Goal: Obtain resource: Download file/media

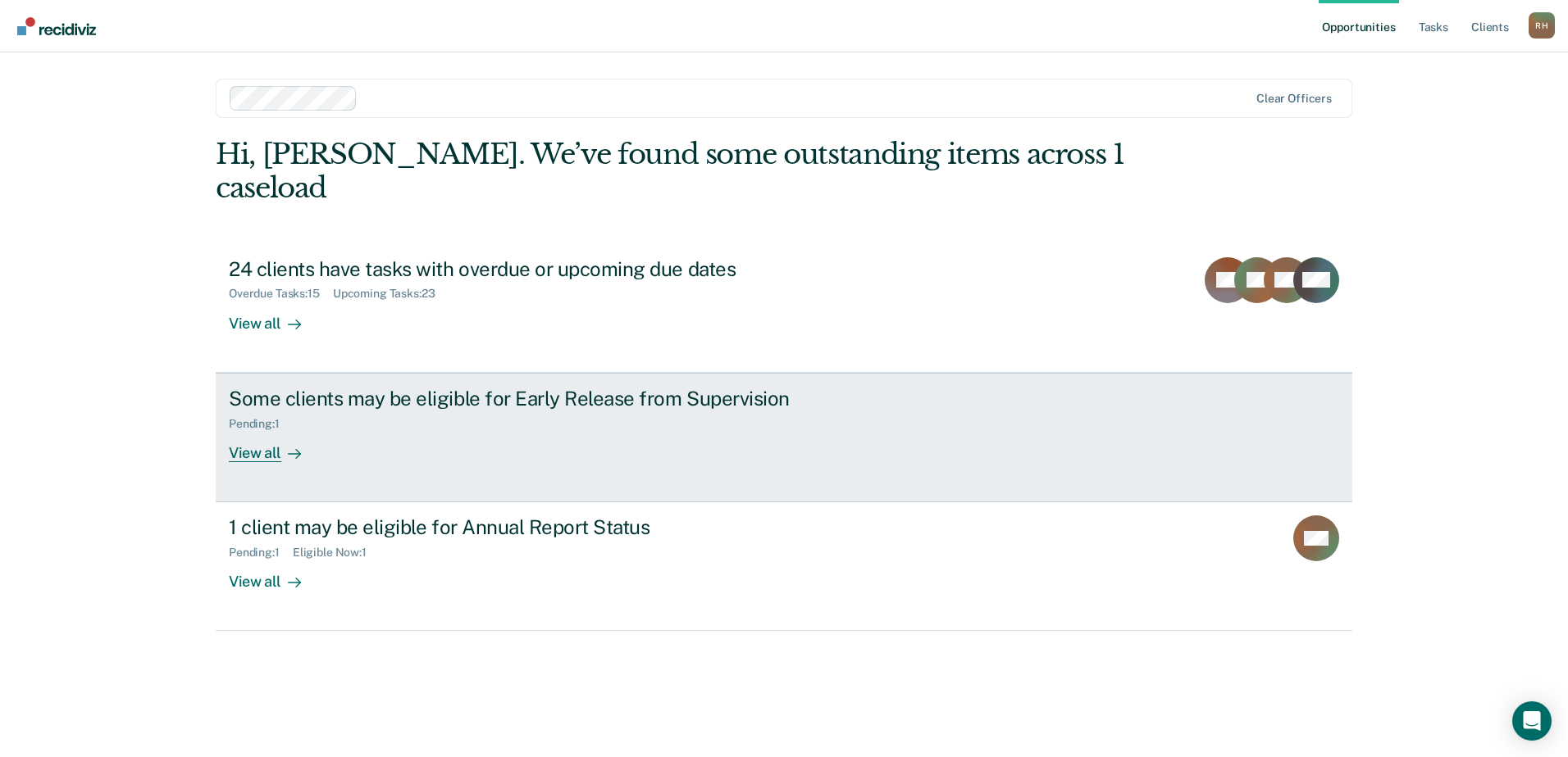
click at [291, 448] on icon at bounding box center [294, 454] width 13 height 13
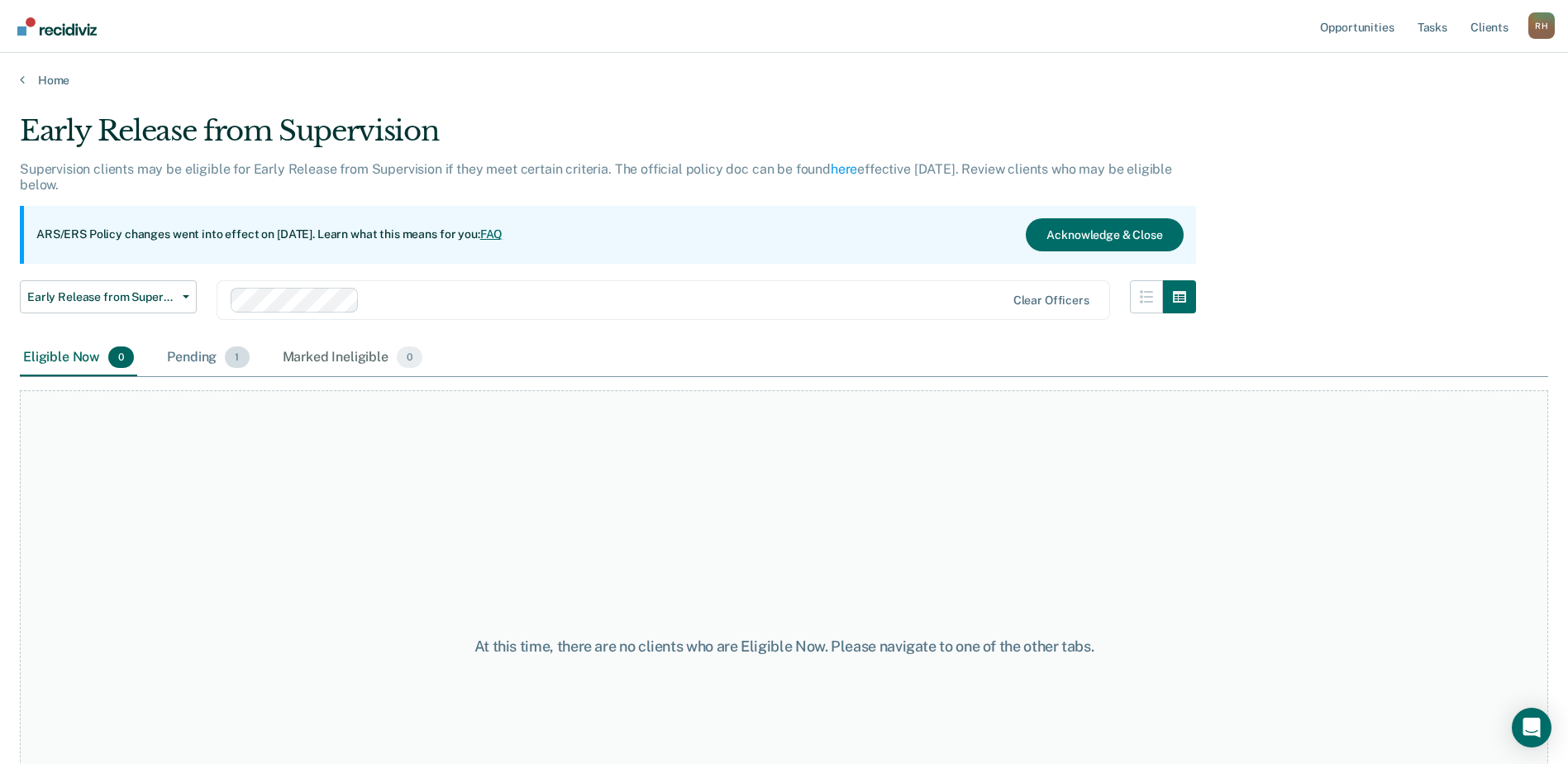
click at [206, 357] on div "Pending 1" at bounding box center [207, 358] width 89 height 36
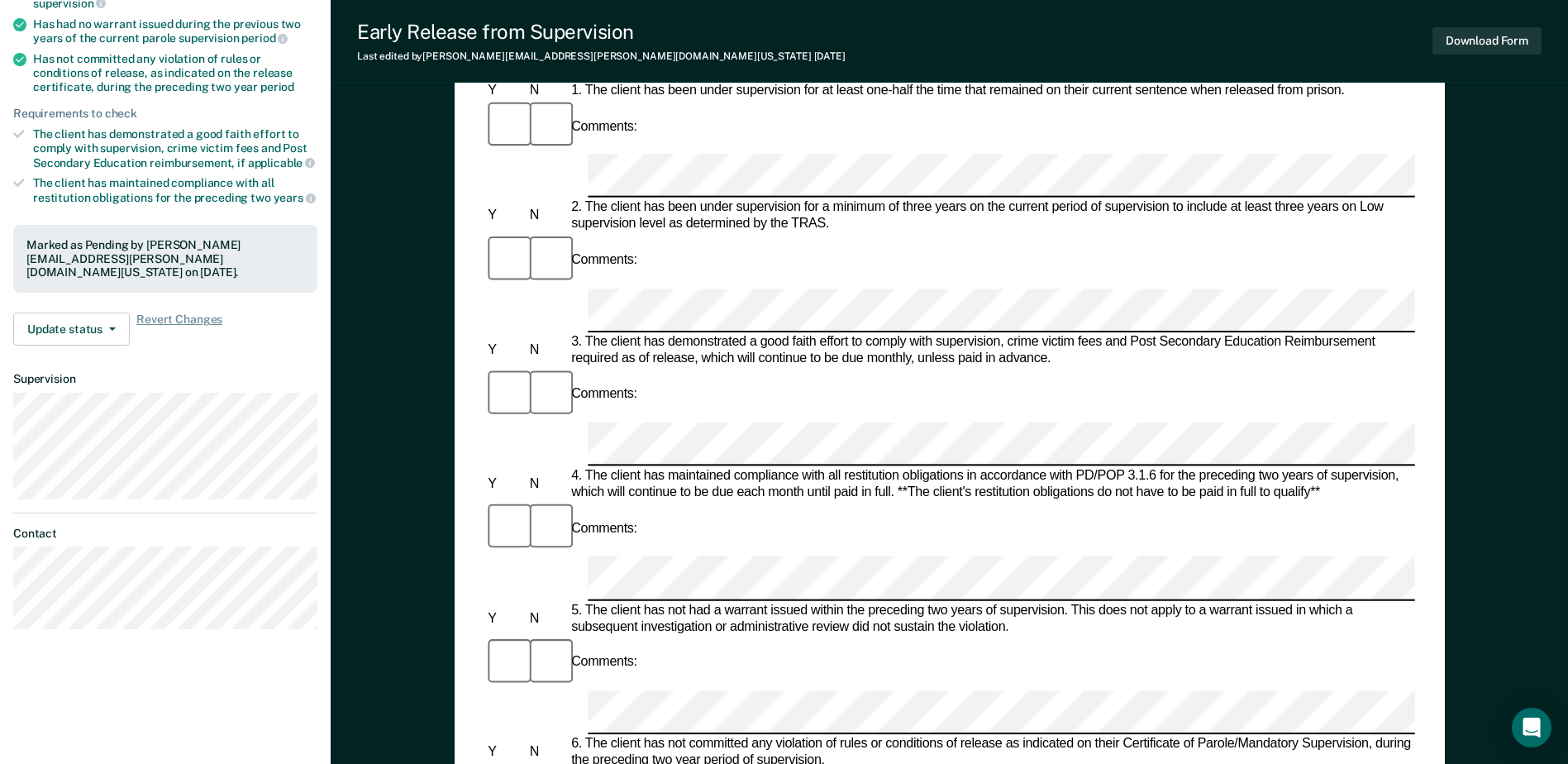
scroll to position [331, 0]
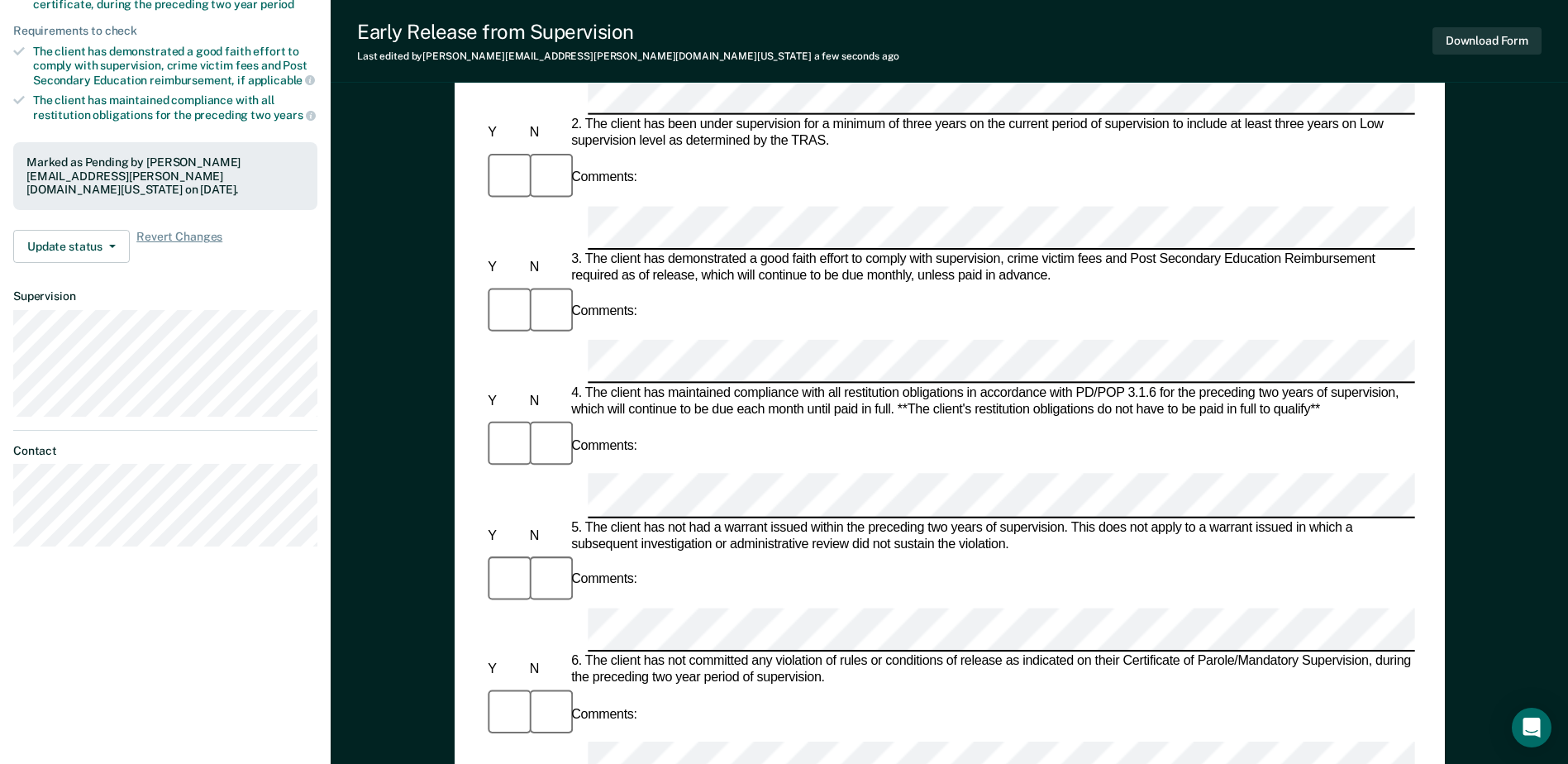
scroll to position [380, 0]
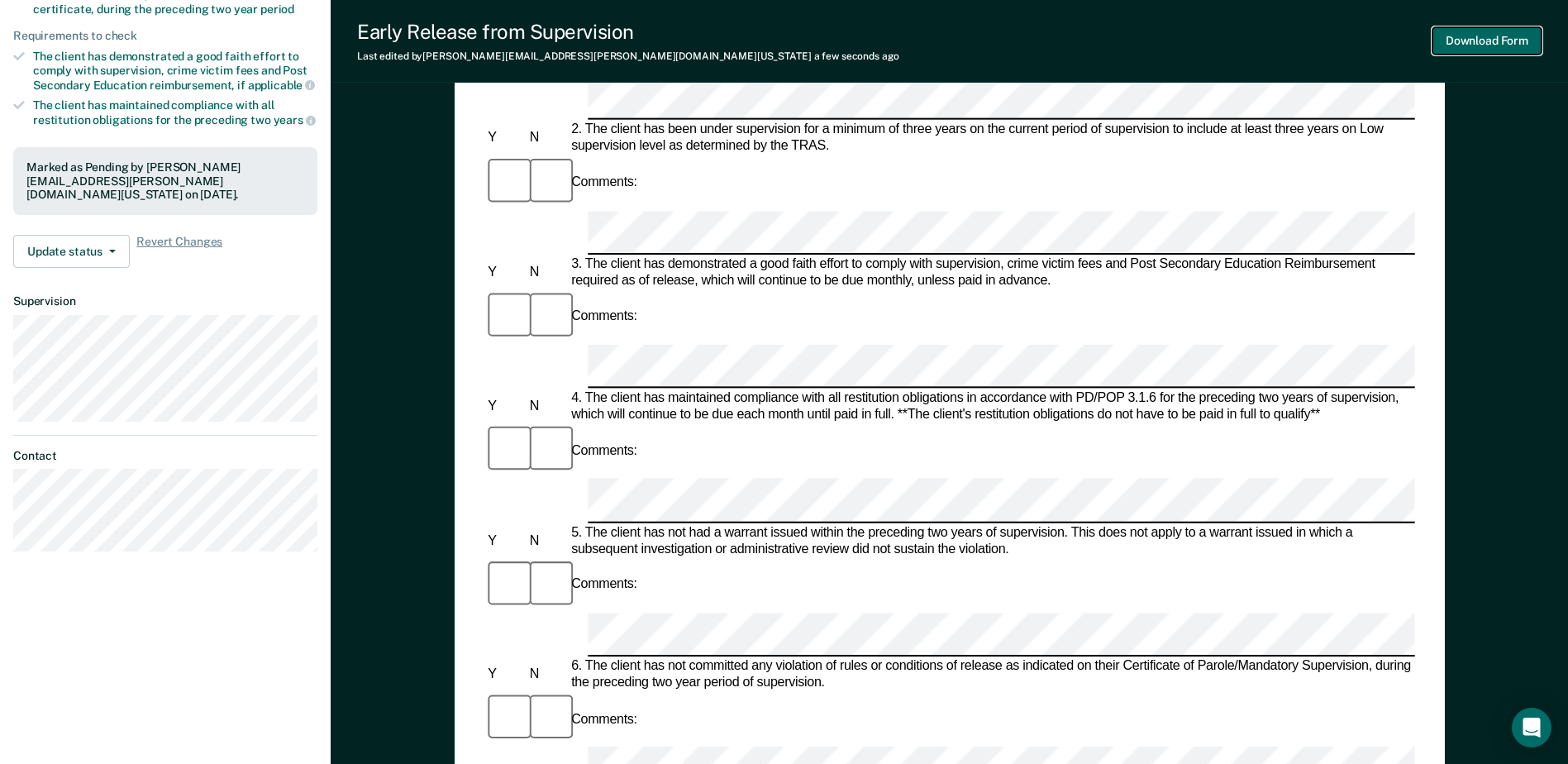
click at [1509, 46] on button "Download Form" at bounding box center [1486, 40] width 109 height 27
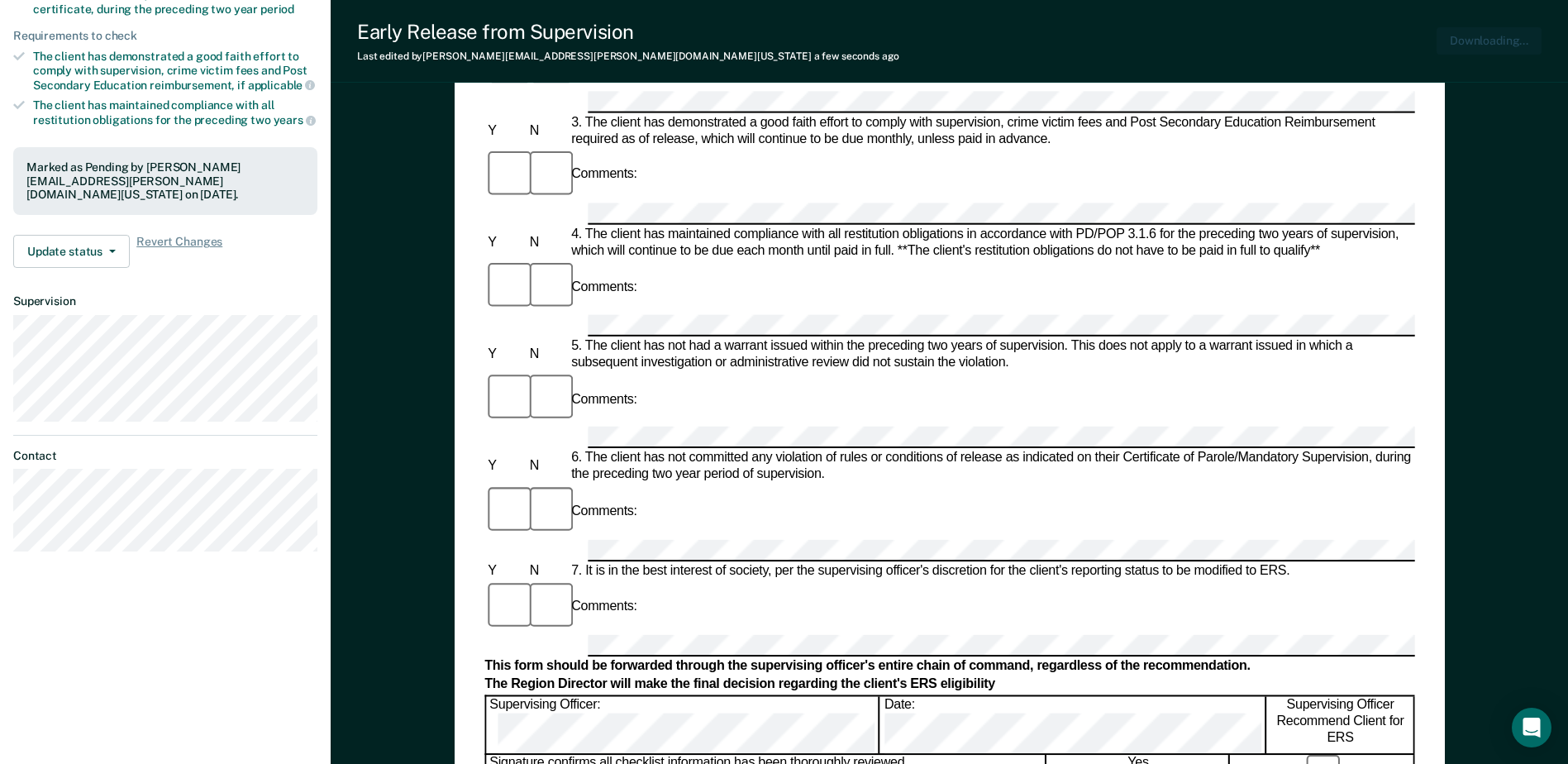
scroll to position [0, 0]
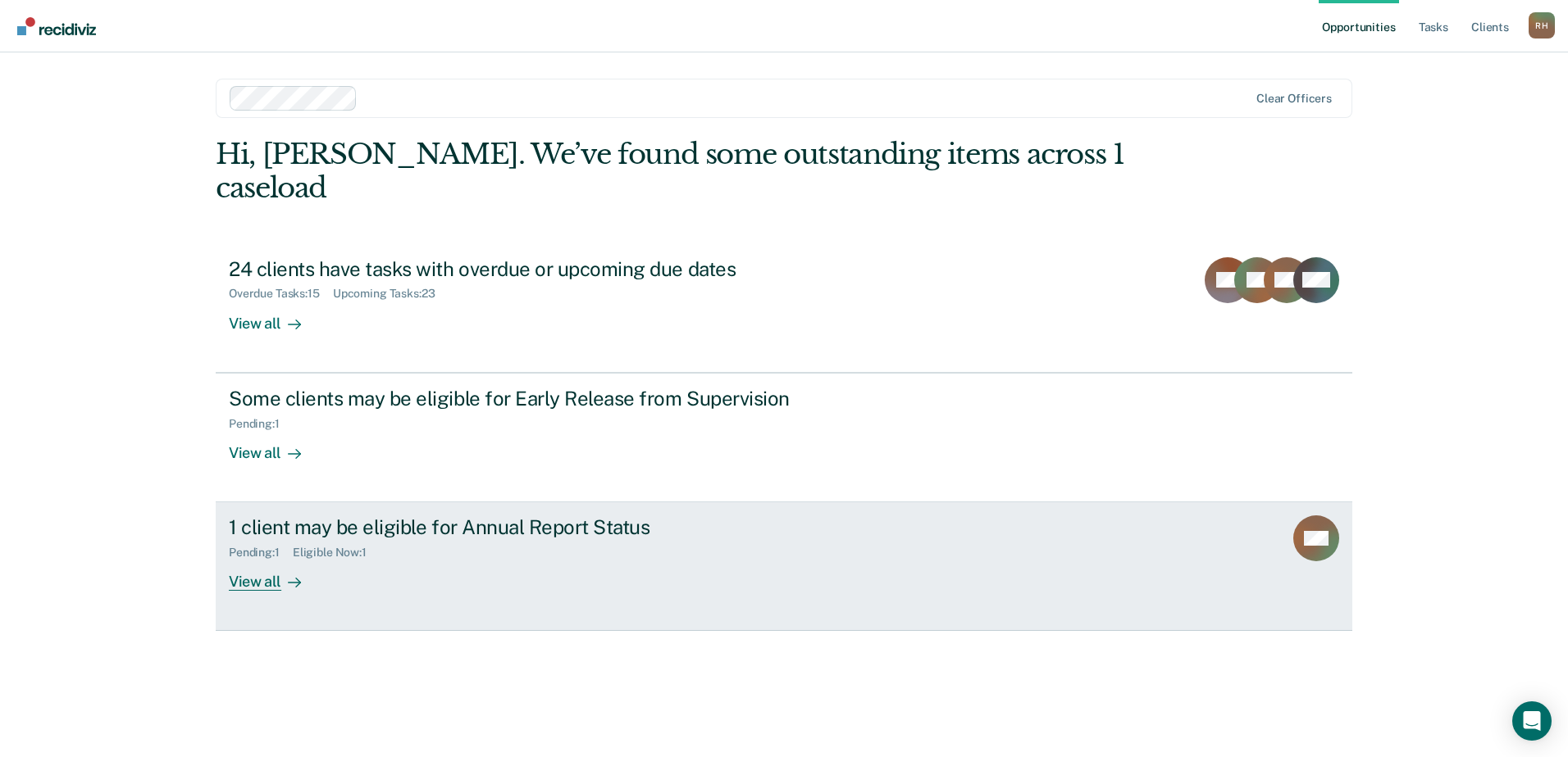
click at [543, 516] on div "1 client may be eligible for Annual Report Status" at bounding box center [516, 528] width 575 height 24
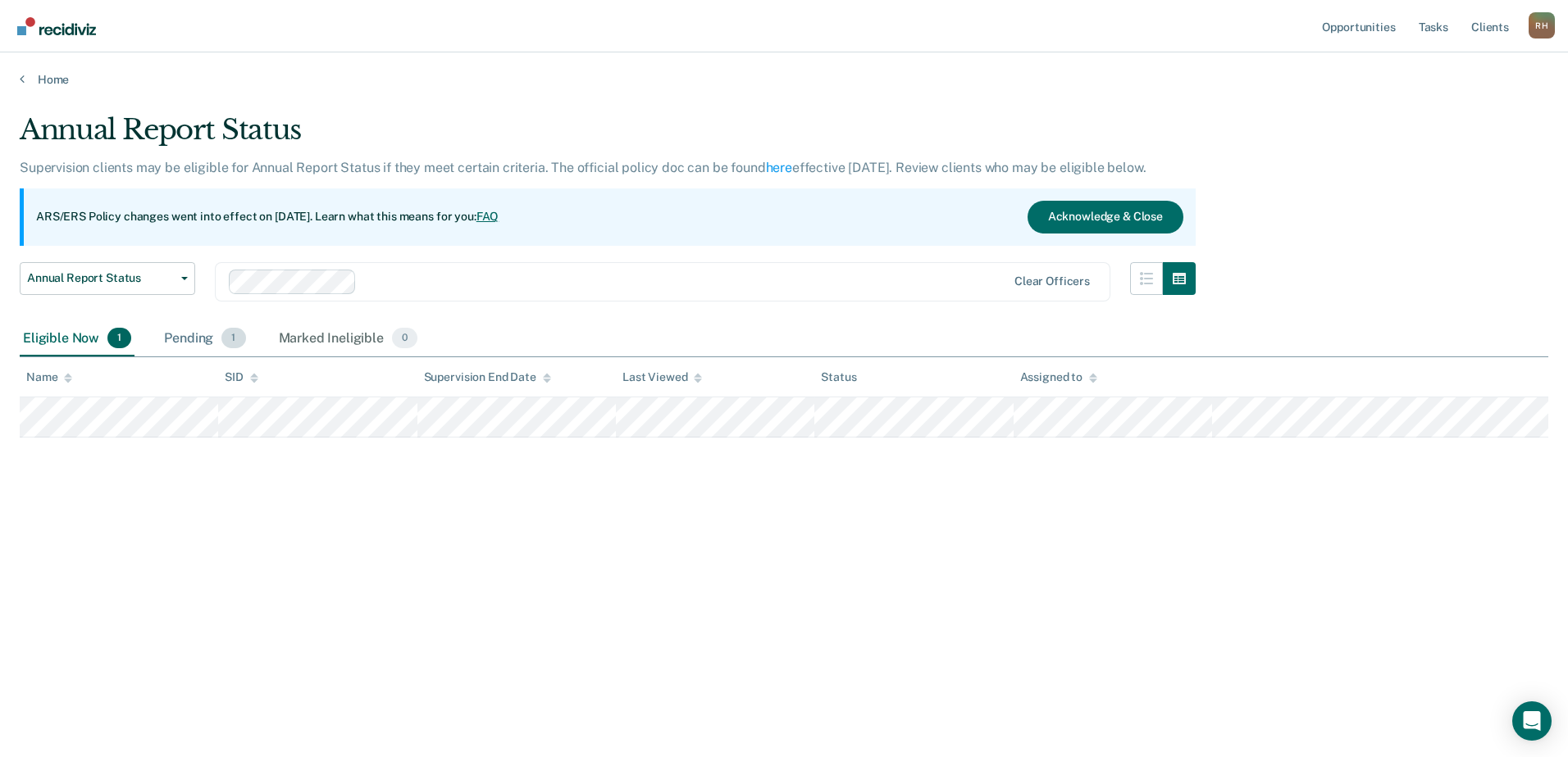
click at [191, 334] on div "Pending 1" at bounding box center [205, 339] width 88 height 36
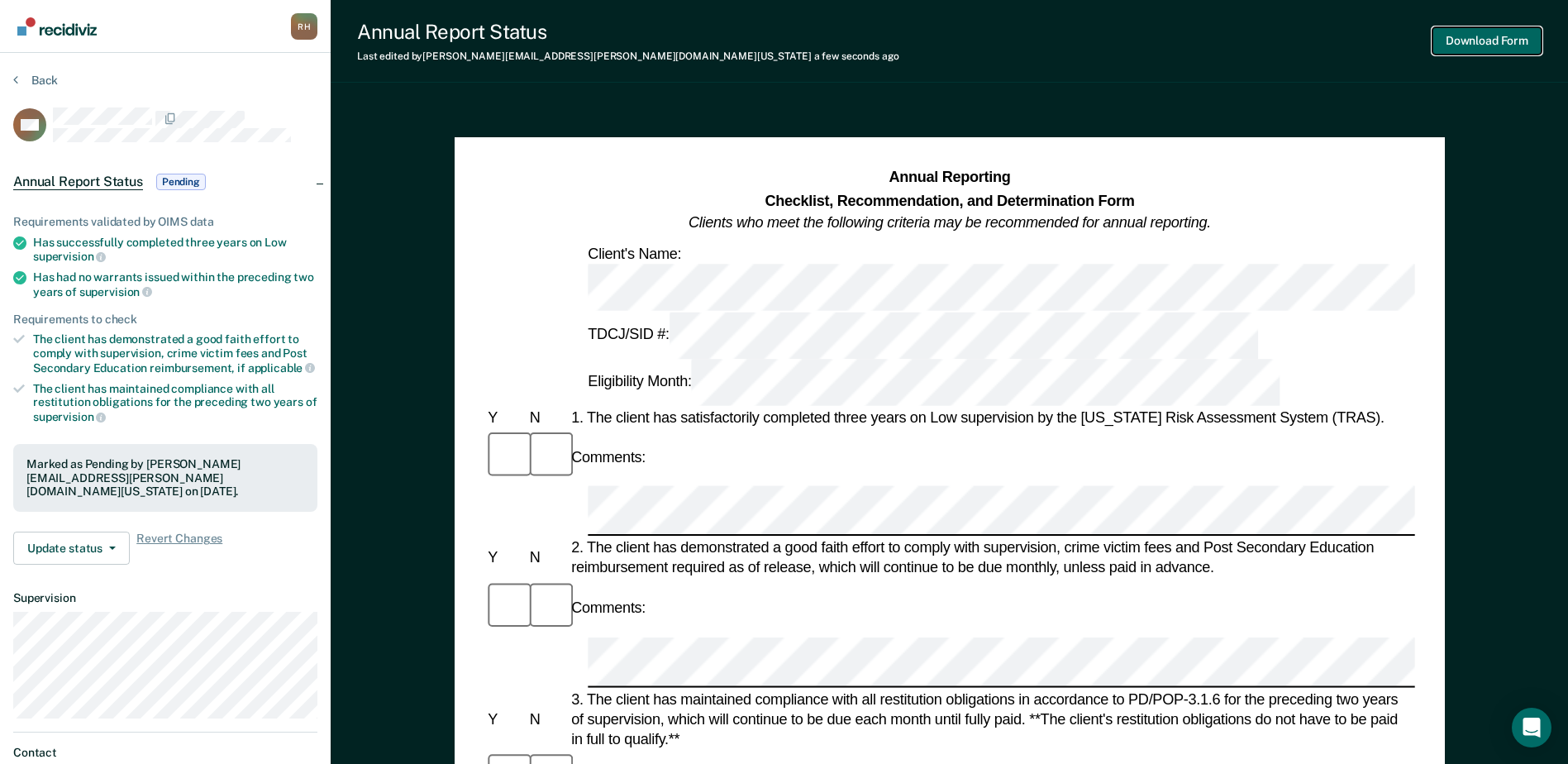
click at [1495, 39] on button "Download Form" at bounding box center [1486, 40] width 109 height 27
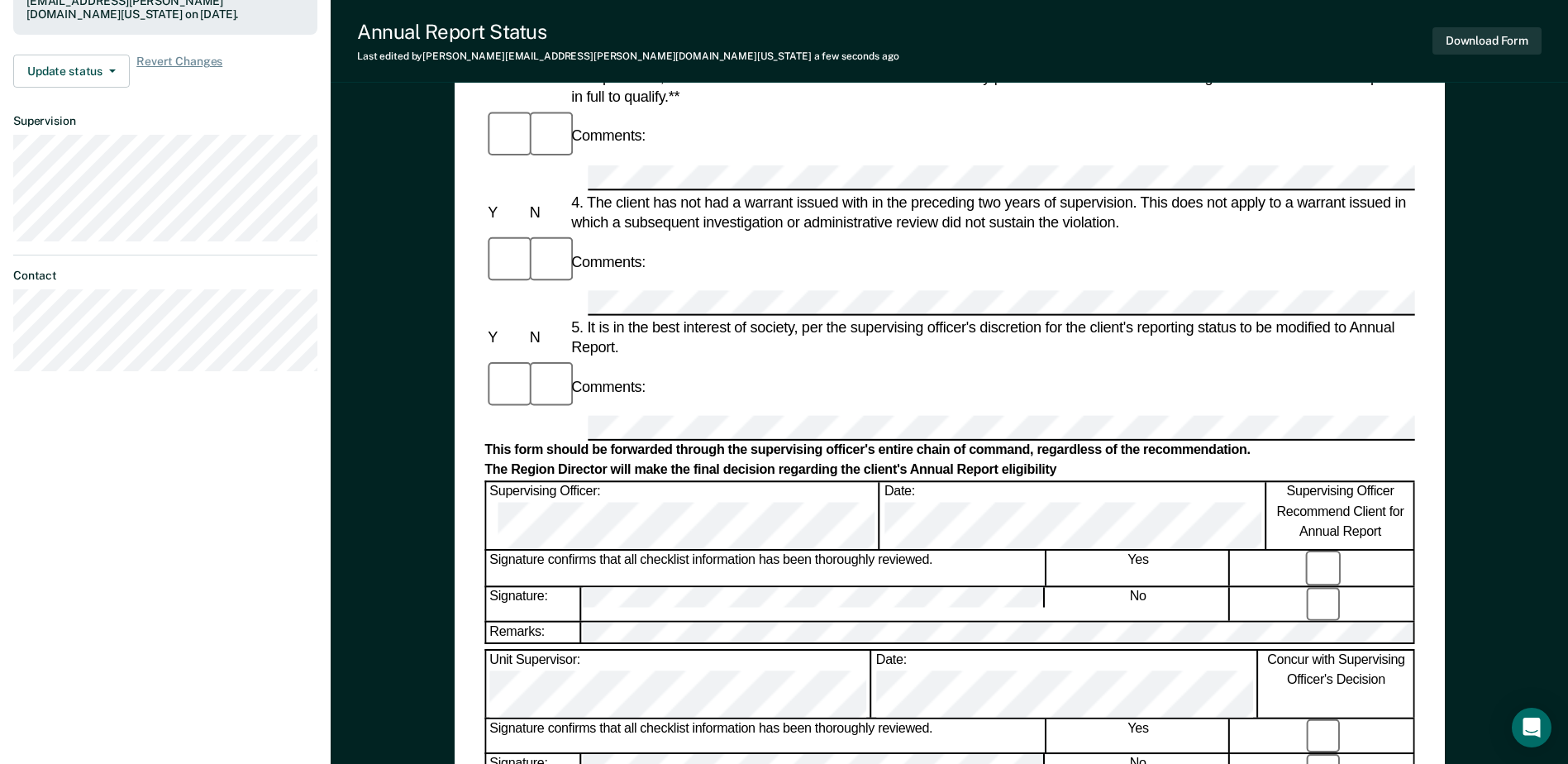
scroll to position [497, 0]
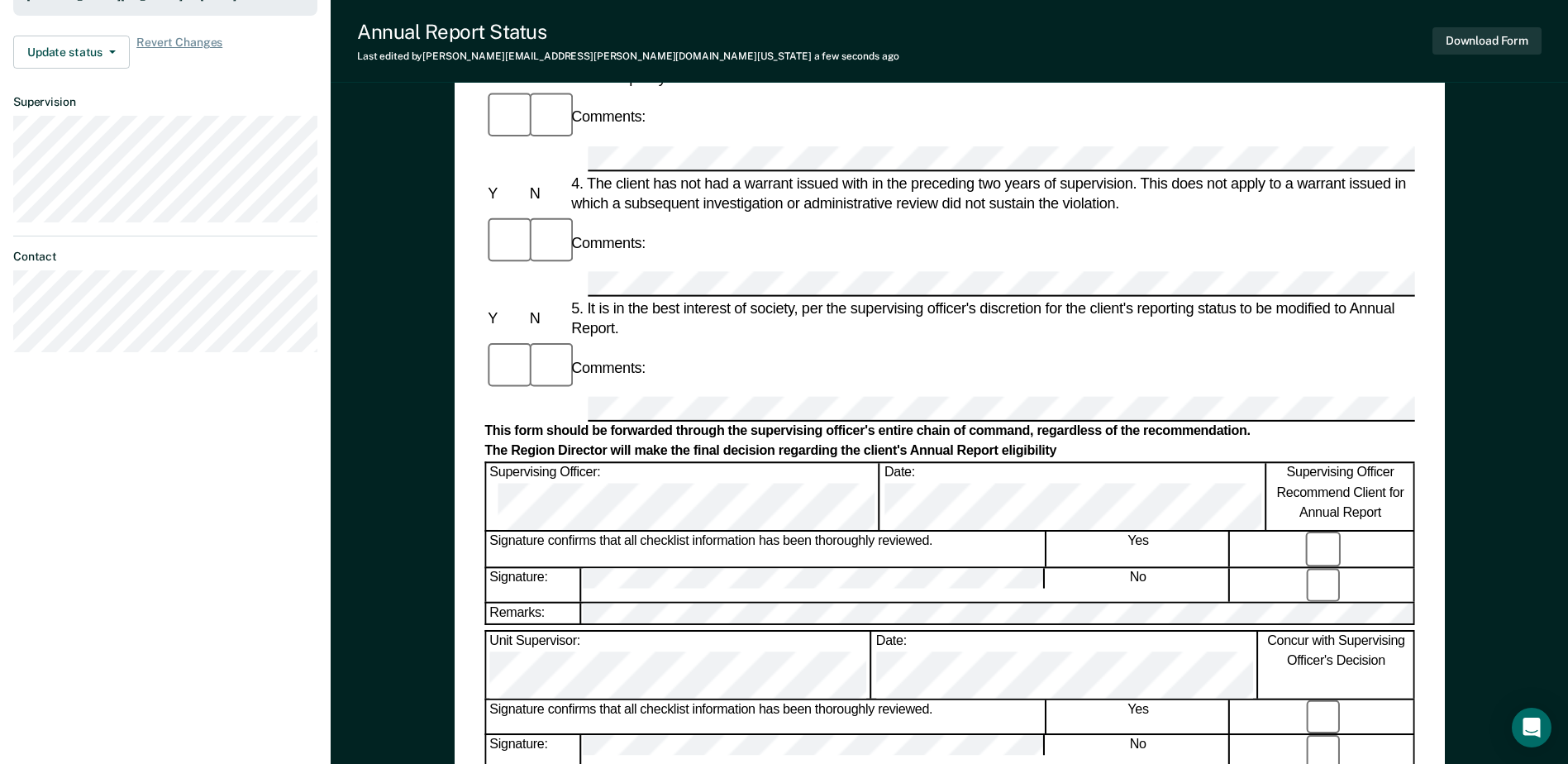
click at [1457, 368] on div "Annual Reporting Checklist, Recommendation, and Determination Form Clients who …" at bounding box center [950, 333] width 1238 height 1455
click at [1475, 40] on button "Download Form" at bounding box center [1486, 40] width 109 height 27
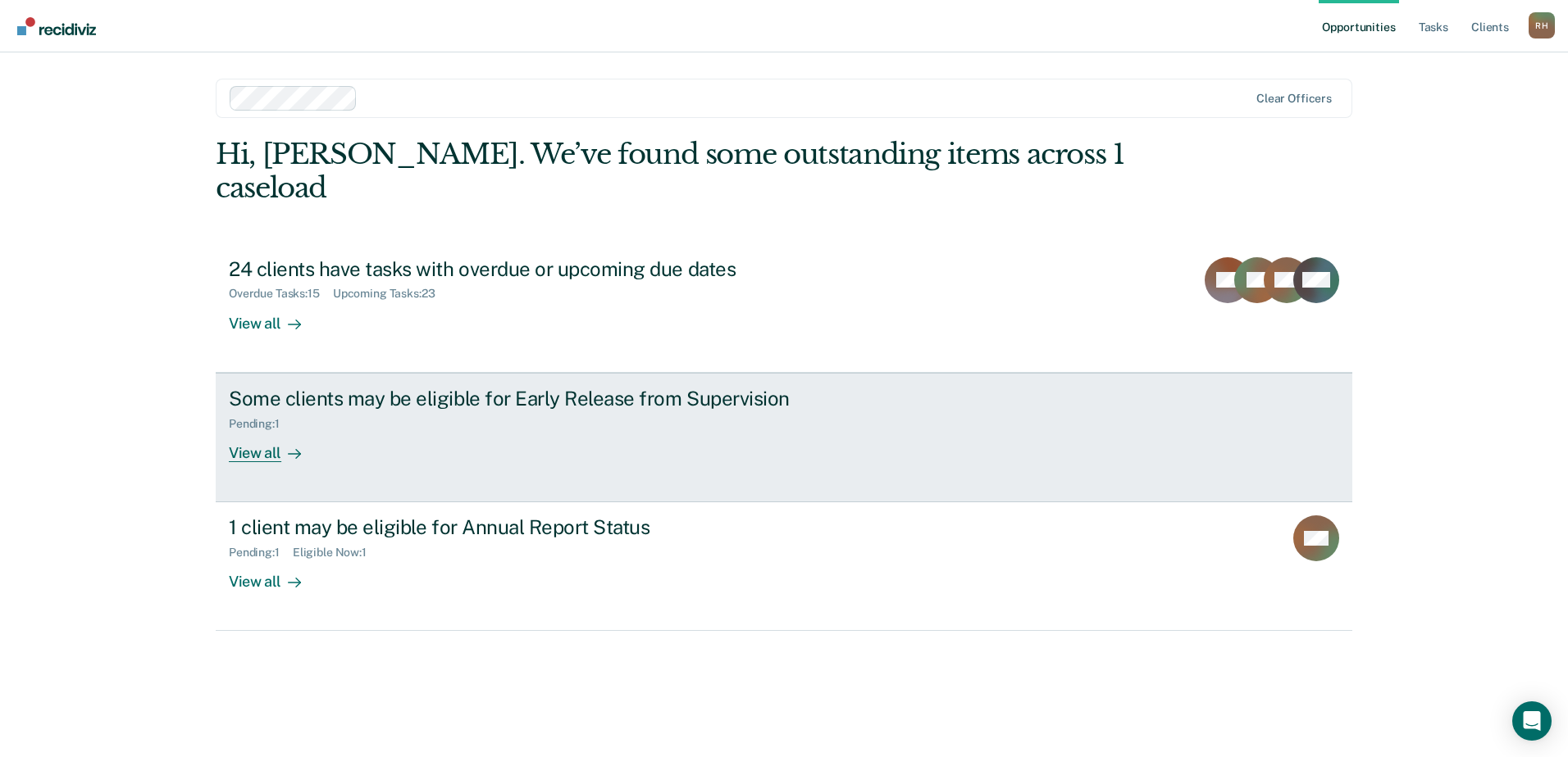
click at [271, 430] on div "View all" at bounding box center [274, 446] width 92 height 32
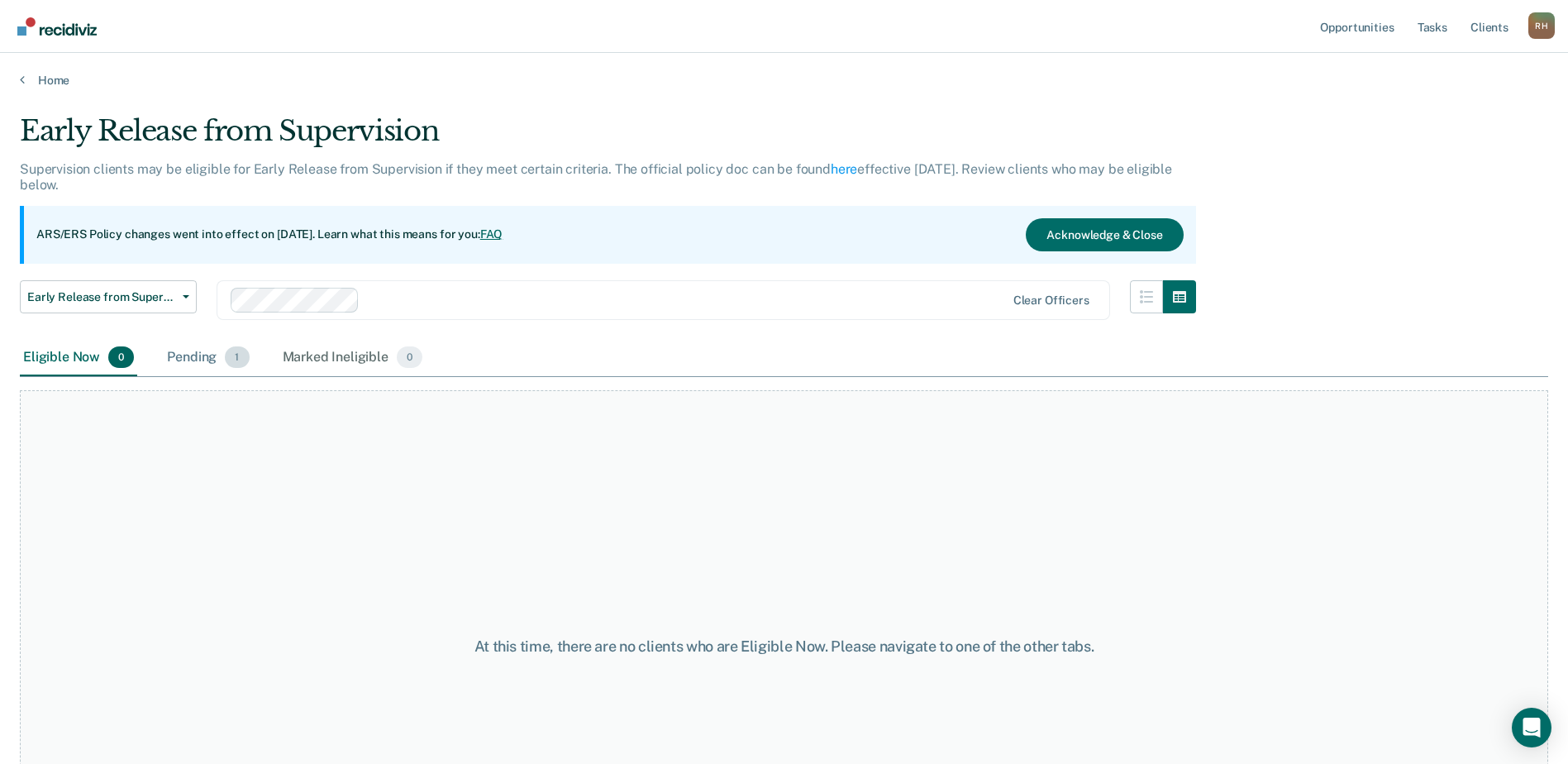
click at [213, 361] on div "Pending 1" at bounding box center [207, 358] width 89 height 36
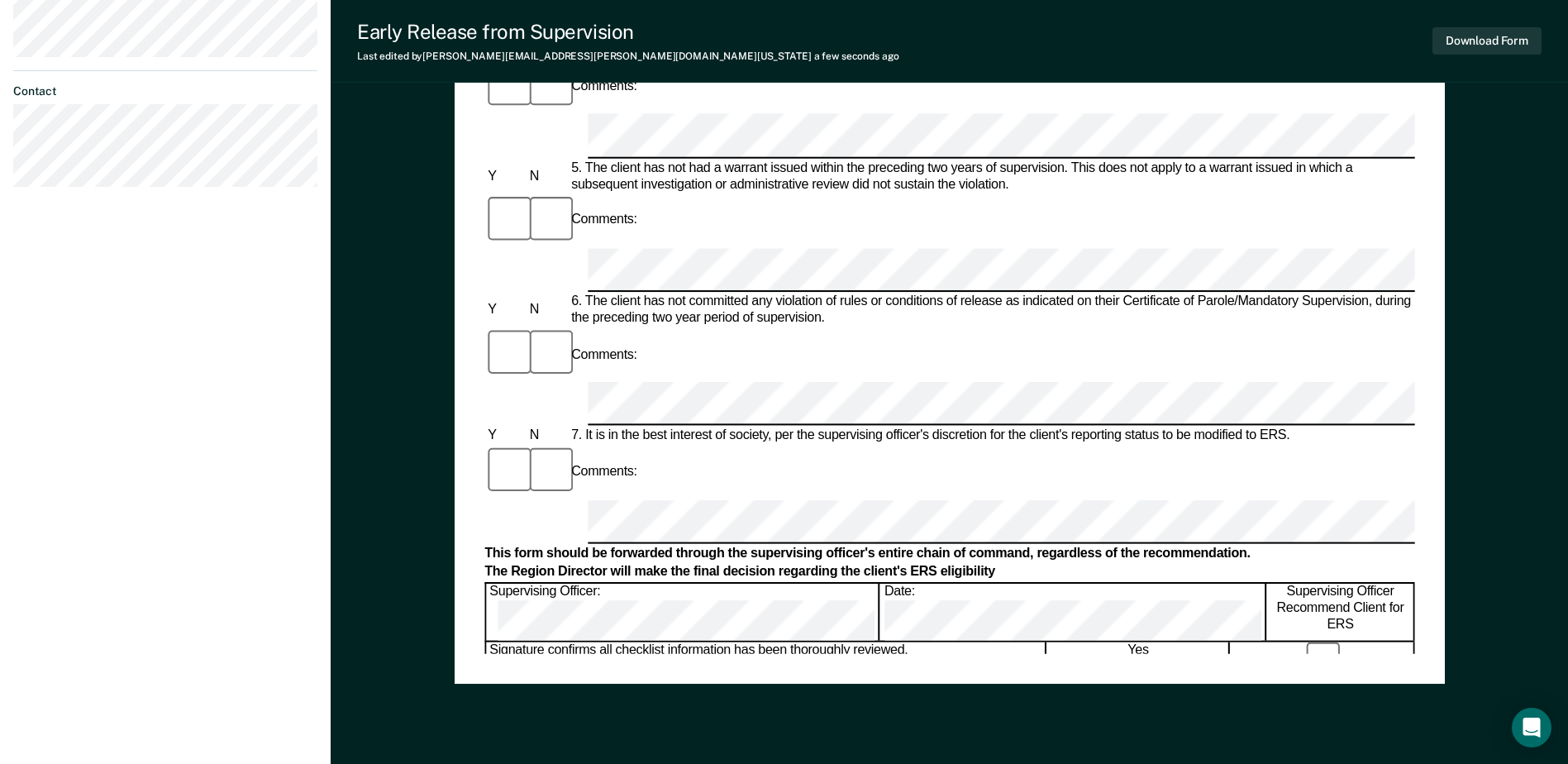
scroll to position [793, 0]
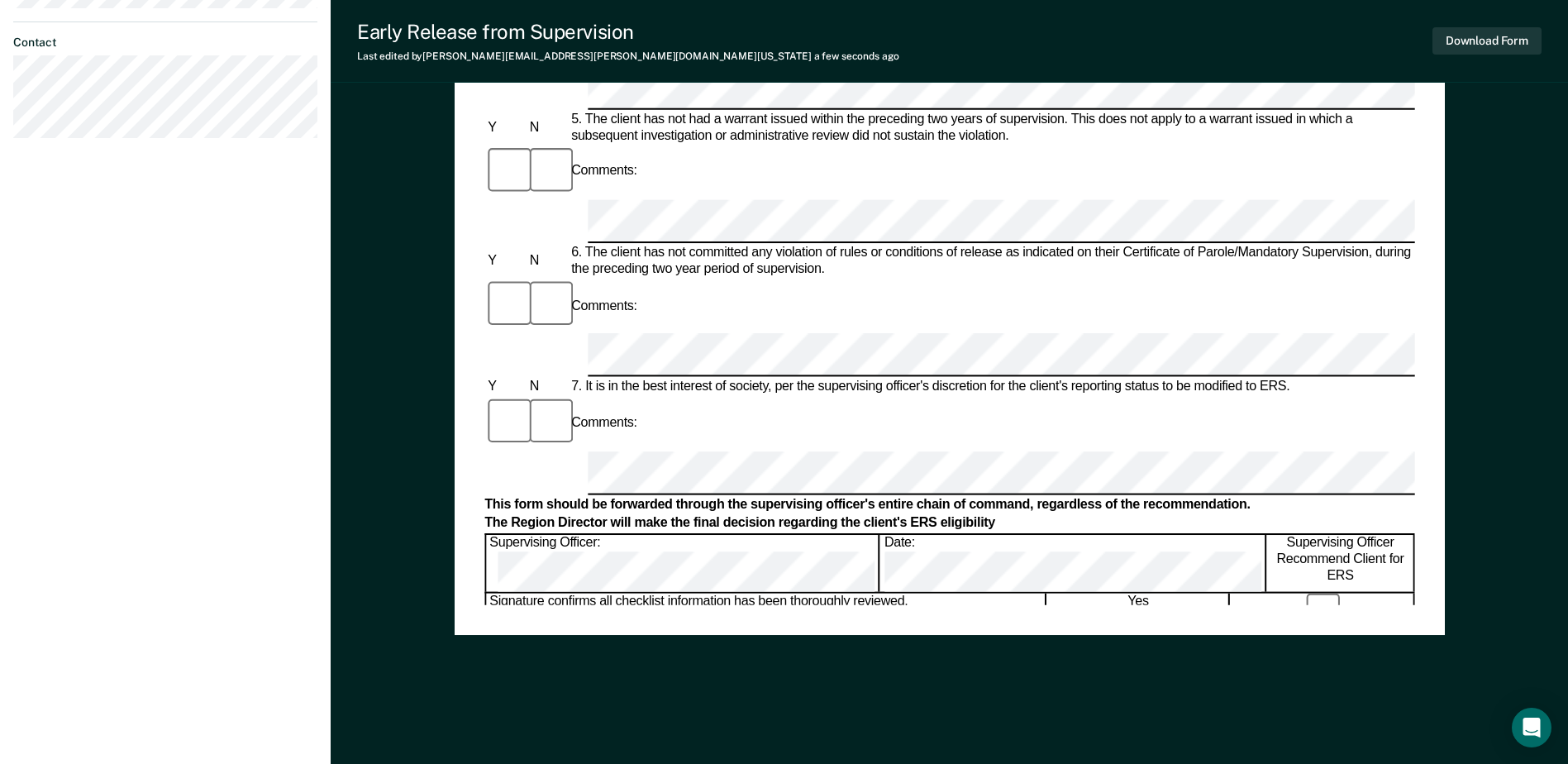
drag, startPoint x: 1549, startPoint y: 395, endPoint x: 1509, endPoint y: 213, distance: 186.3
click at [1548, 394] on div "Early Release from Supervision (ERS) Checklist, Recommendation, and Determinati…" at bounding box center [950, 36] width 1238 height 1455
click at [1506, 46] on button "Download Form" at bounding box center [1486, 40] width 109 height 27
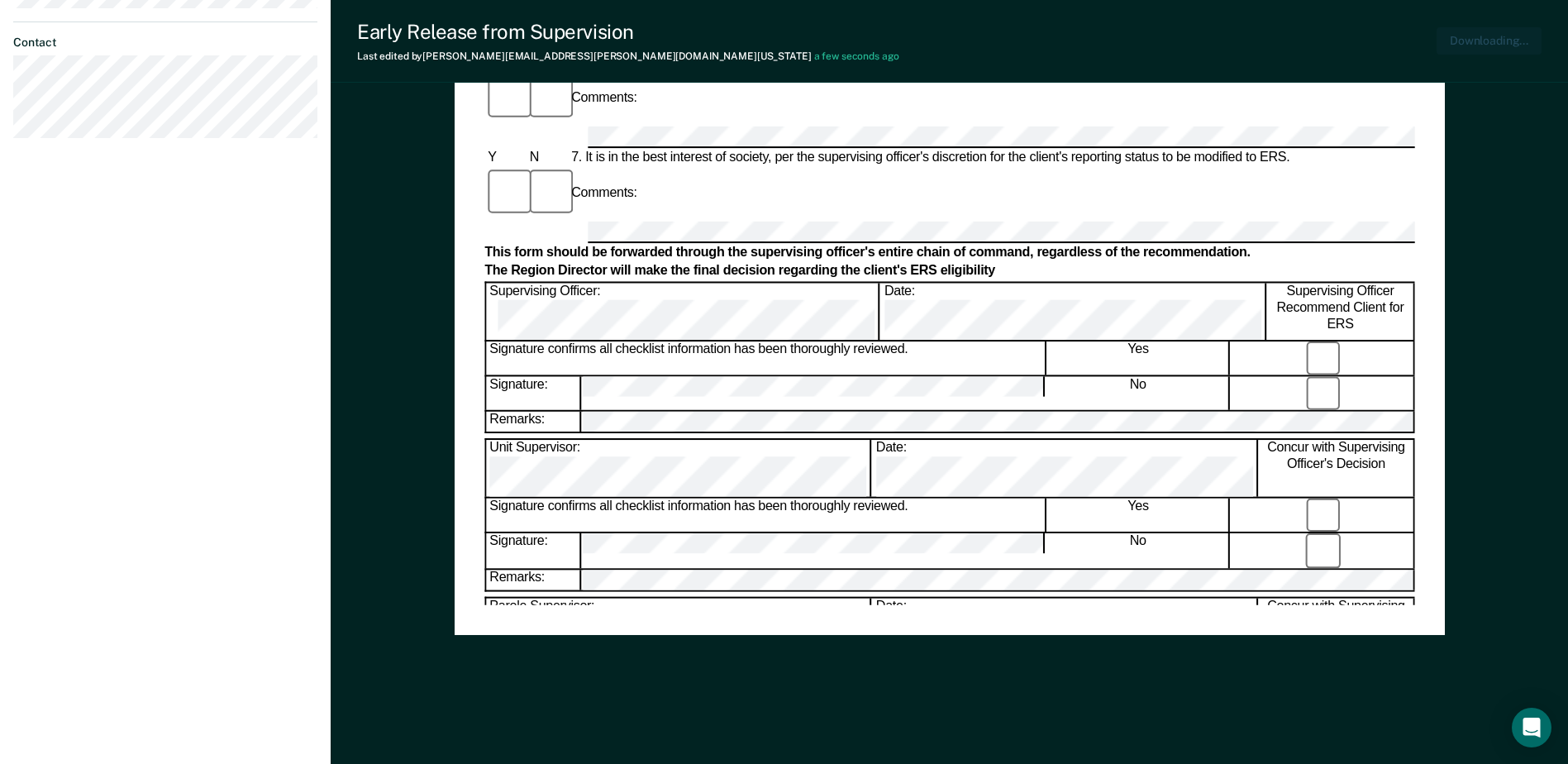
scroll to position [0, 0]
click at [1480, 51] on button "Download Form" at bounding box center [1486, 40] width 109 height 27
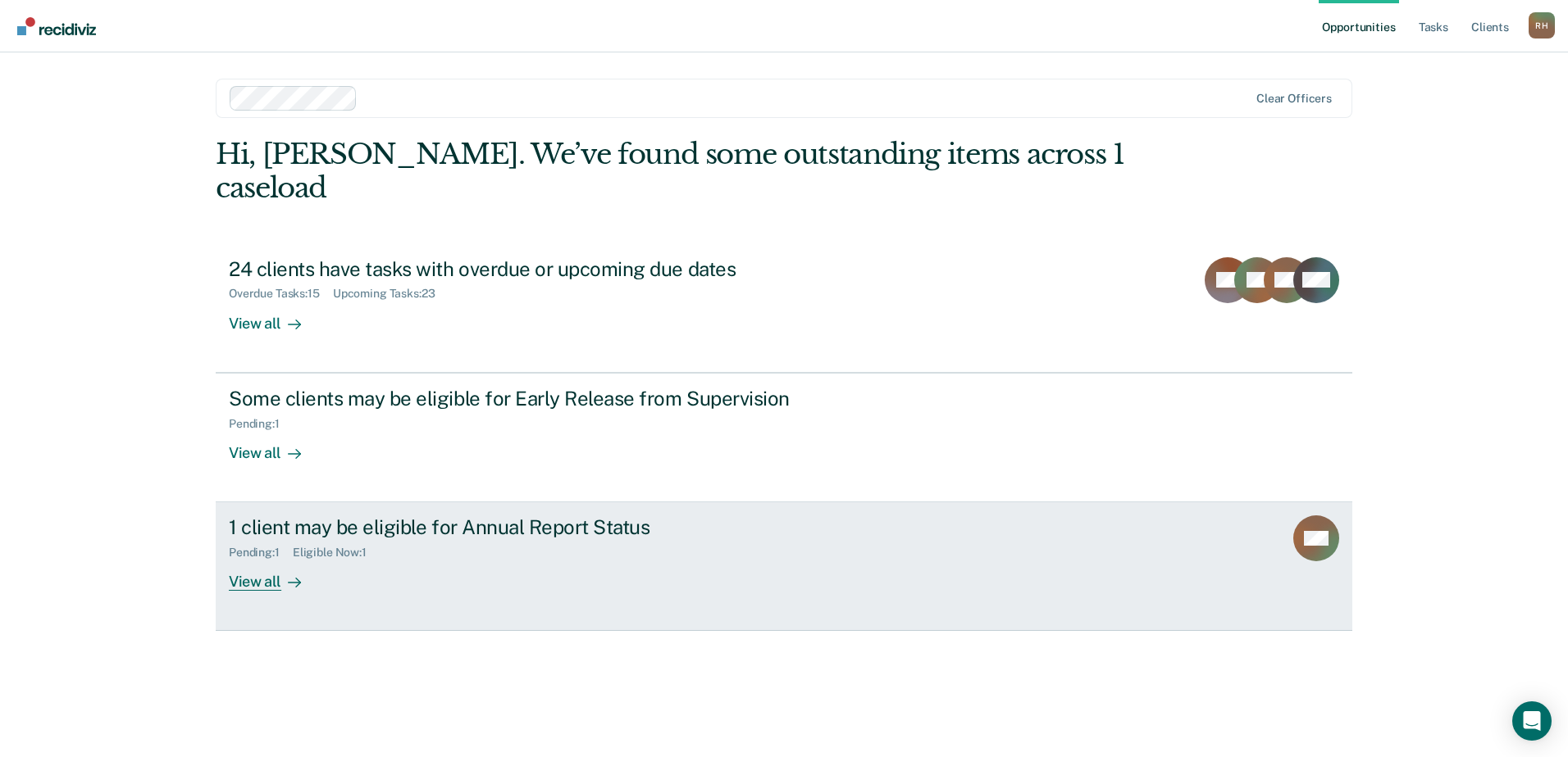
click at [667, 516] on div "1 client may be eligible for Annual Report Status" at bounding box center [516, 528] width 575 height 24
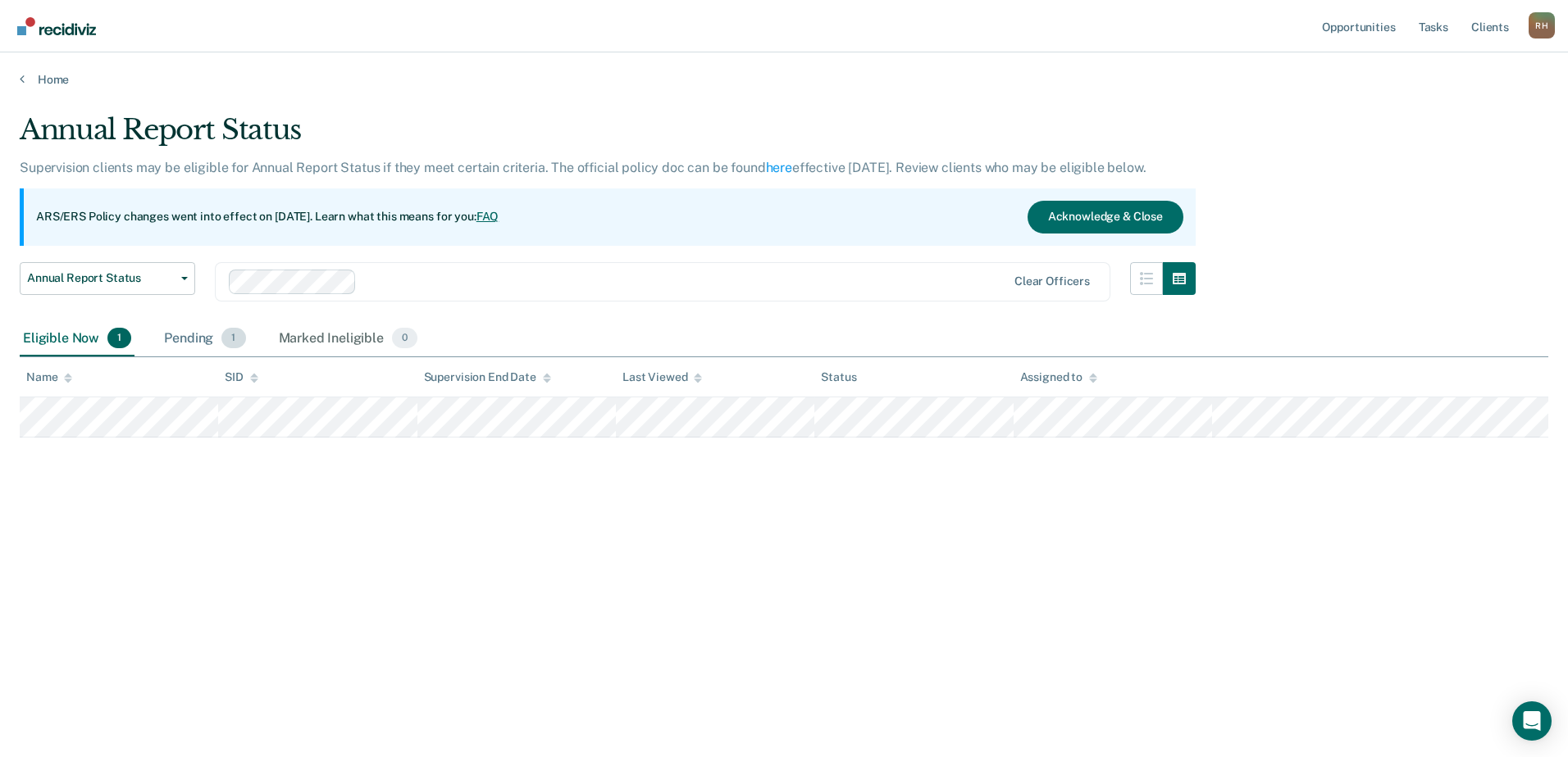
click at [205, 344] on div "Pending 1" at bounding box center [205, 339] width 88 height 36
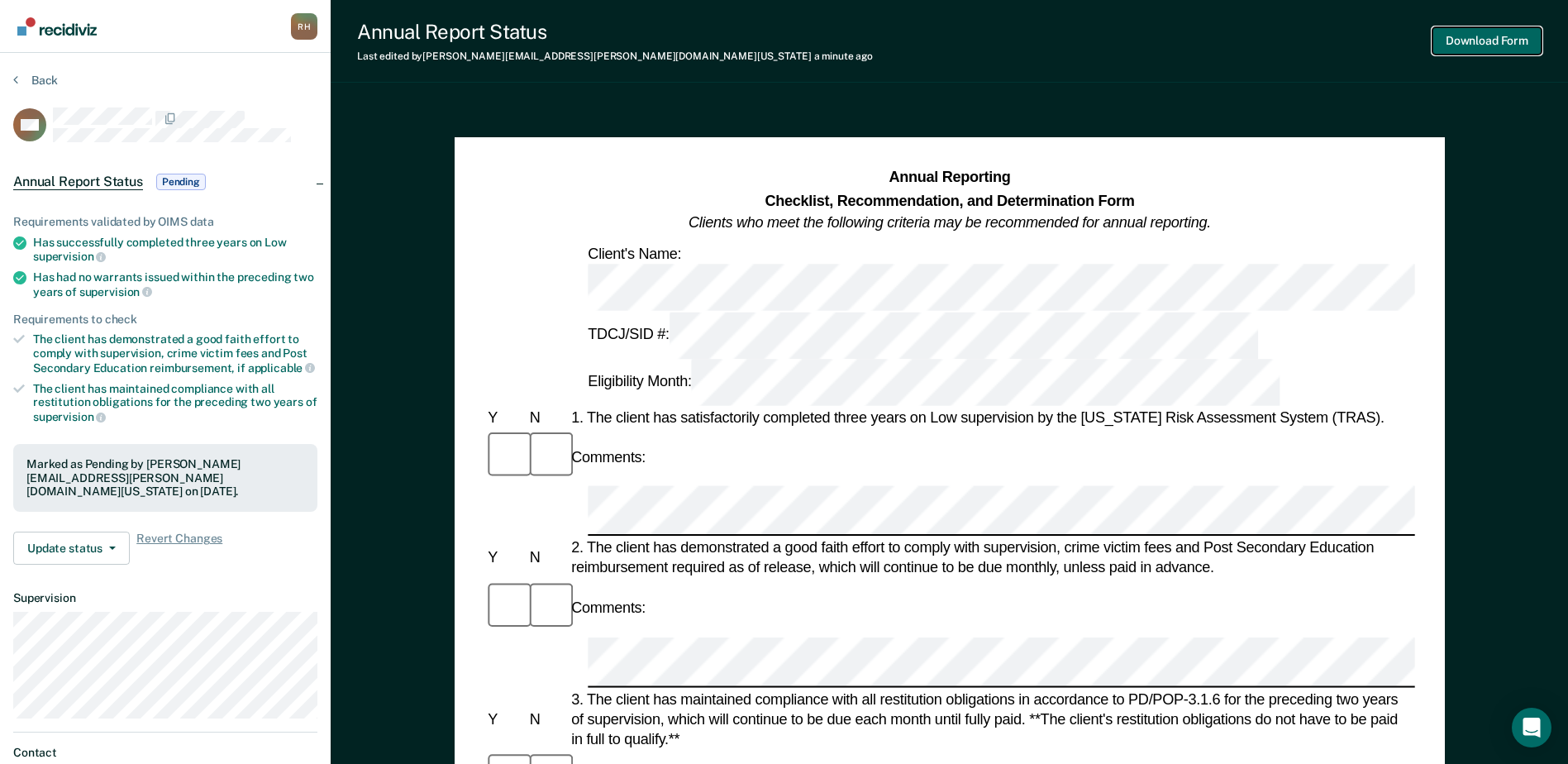
click at [1492, 41] on button "Download Form" at bounding box center [1486, 40] width 109 height 27
